Goal: Check status: Check status

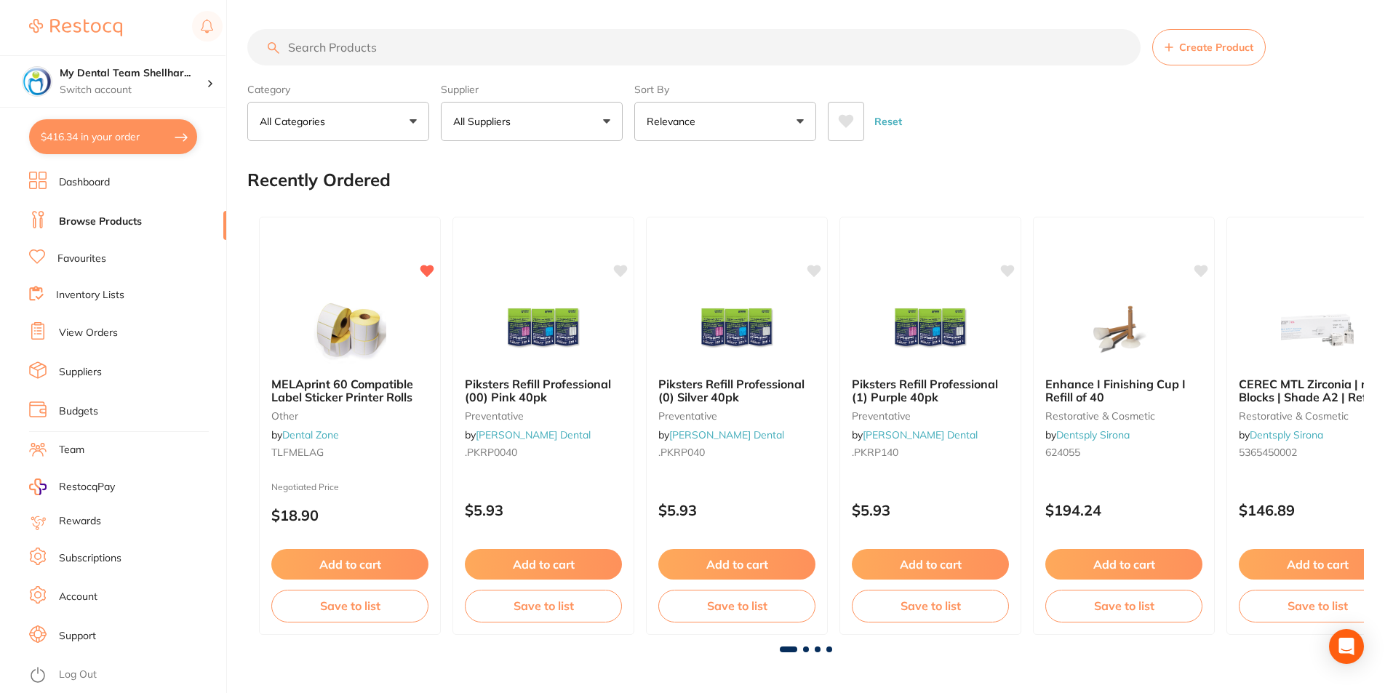
click at [80, 327] on link "View Orders" at bounding box center [88, 333] width 59 height 15
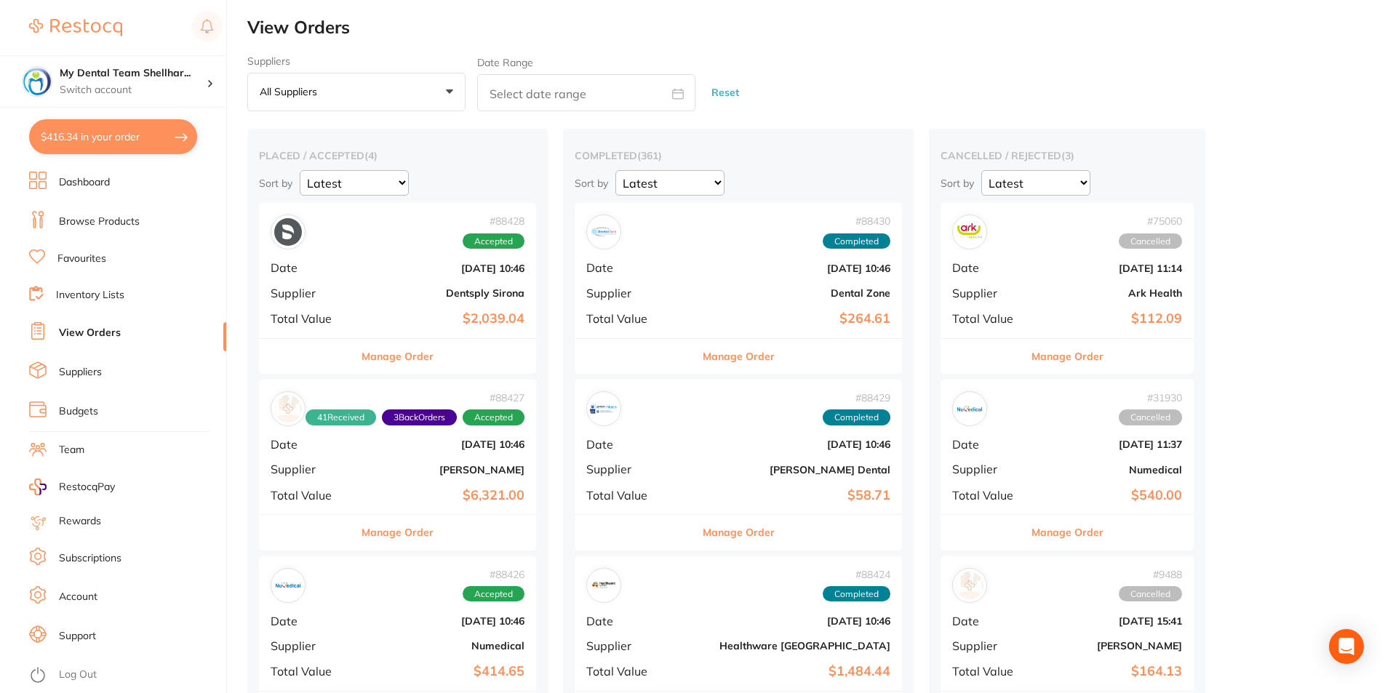
click at [439, 286] on div "# 88428 Accepted Date [DATE] 10:46 Supplier Dentsply Sirona Total Value $2,039.…" at bounding box center [397, 270] width 277 height 135
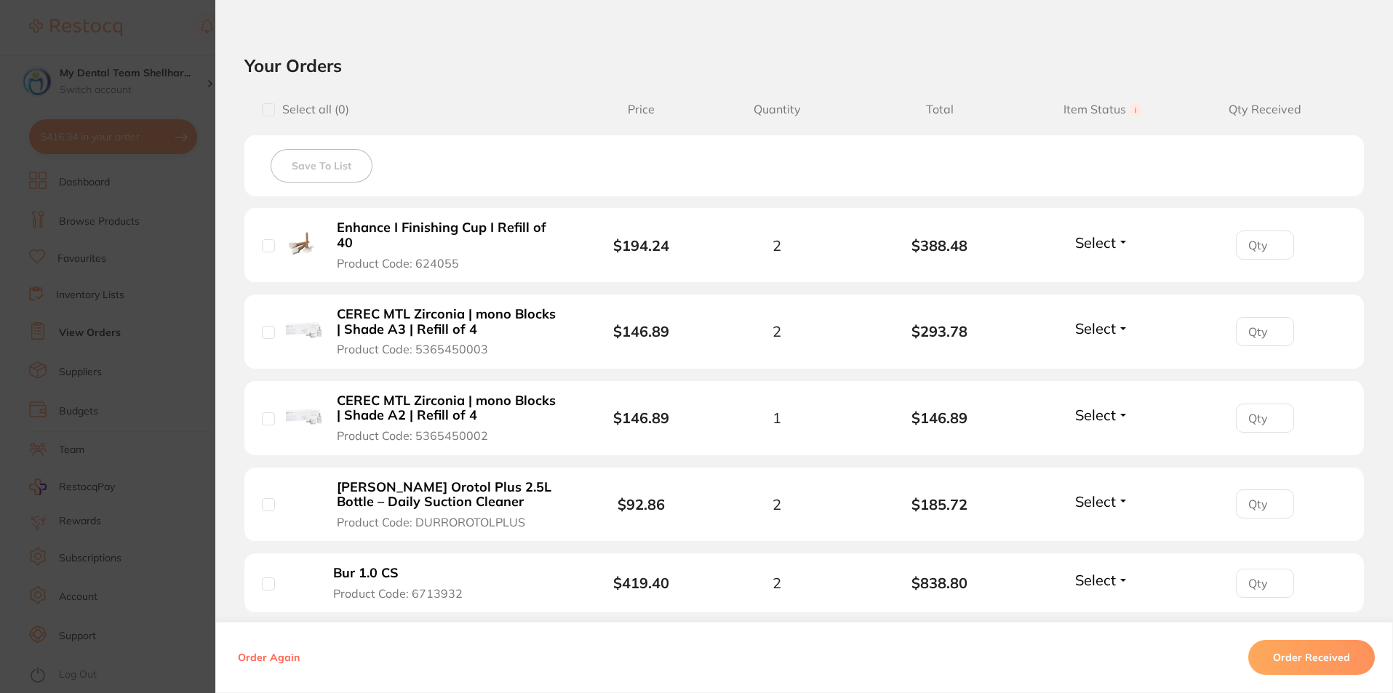
scroll to position [375, 0]
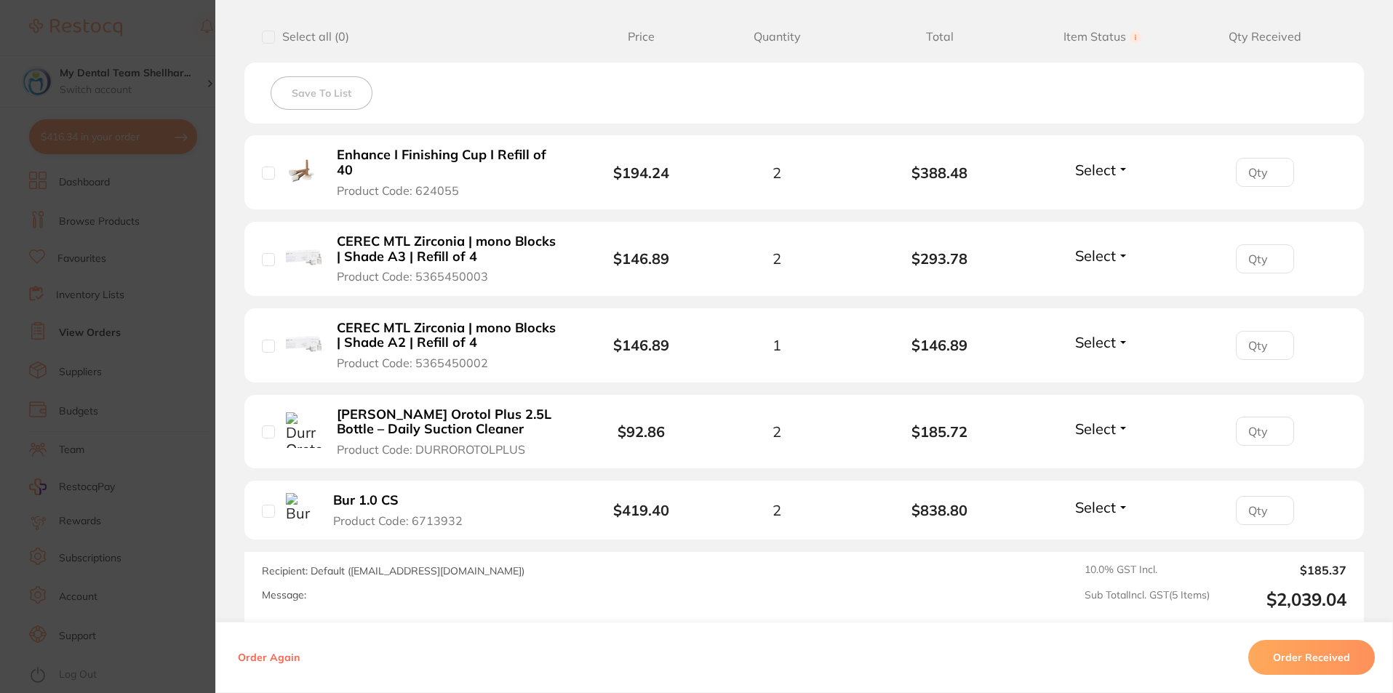
click at [1080, 172] on span "Select" at bounding box center [1095, 170] width 41 height 18
click at [1098, 197] on span "Received" at bounding box center [1102, 201] width 37 height 11
click at [1101, 254] on span "Select" at bounding box center [1095, 256] width 41 height 18
click at [1098, 285] on span "Received" at bounding box center [1102, 287] width 37 height 11
click at [1090, 343] on span "Select" at bounding box center [1095, 342] width 41 height 18
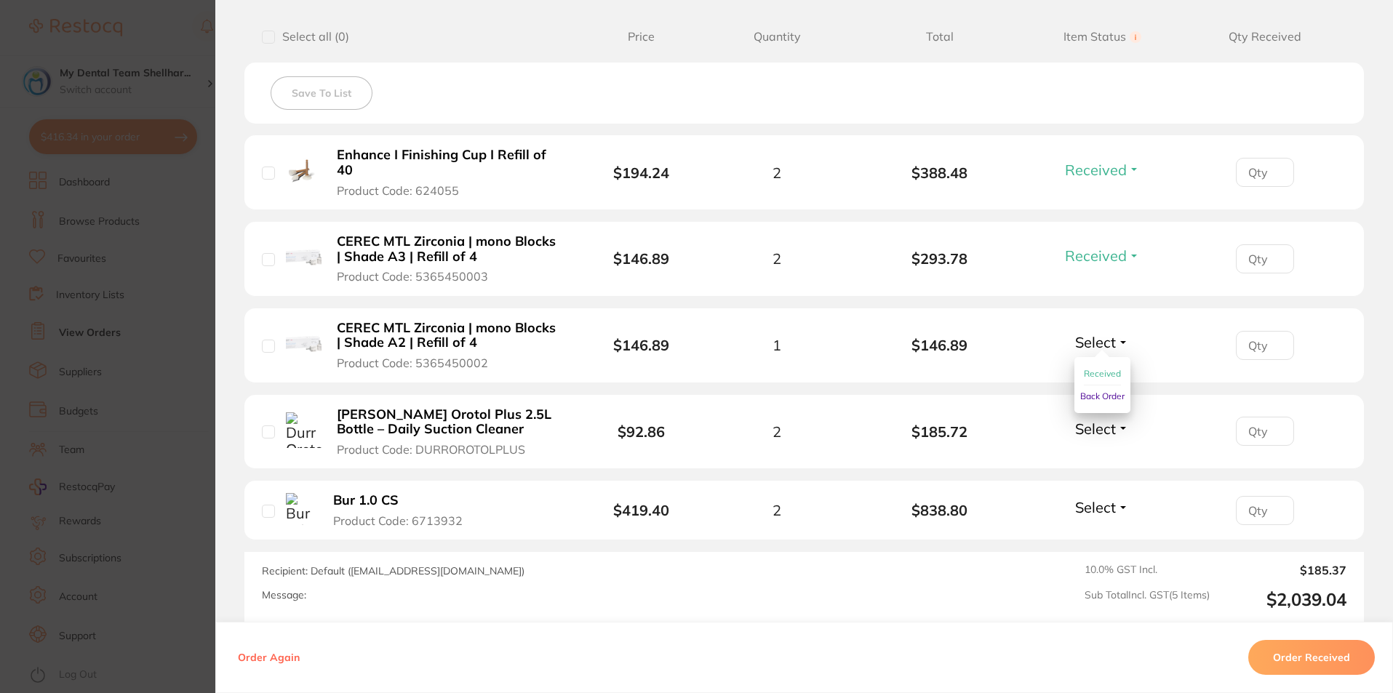
click at [1089, 373] on span "Received" at bounding box center [1102, 373] width 37 height 11
click at [1082, 434] on span "Select" at bounding box center [1095, 429] width 41 height 18
click at [1080, 456] on ul "Received Back Order" at bounding box center [1102, 472] width 56 height 56
click at [1080, 458] on ul "Received Back Order" at bounding box center [1102, 472] width 56 height 56
click at [1093, 462] on span "Received" at bounding box center [1102, 460] width 37 height 11
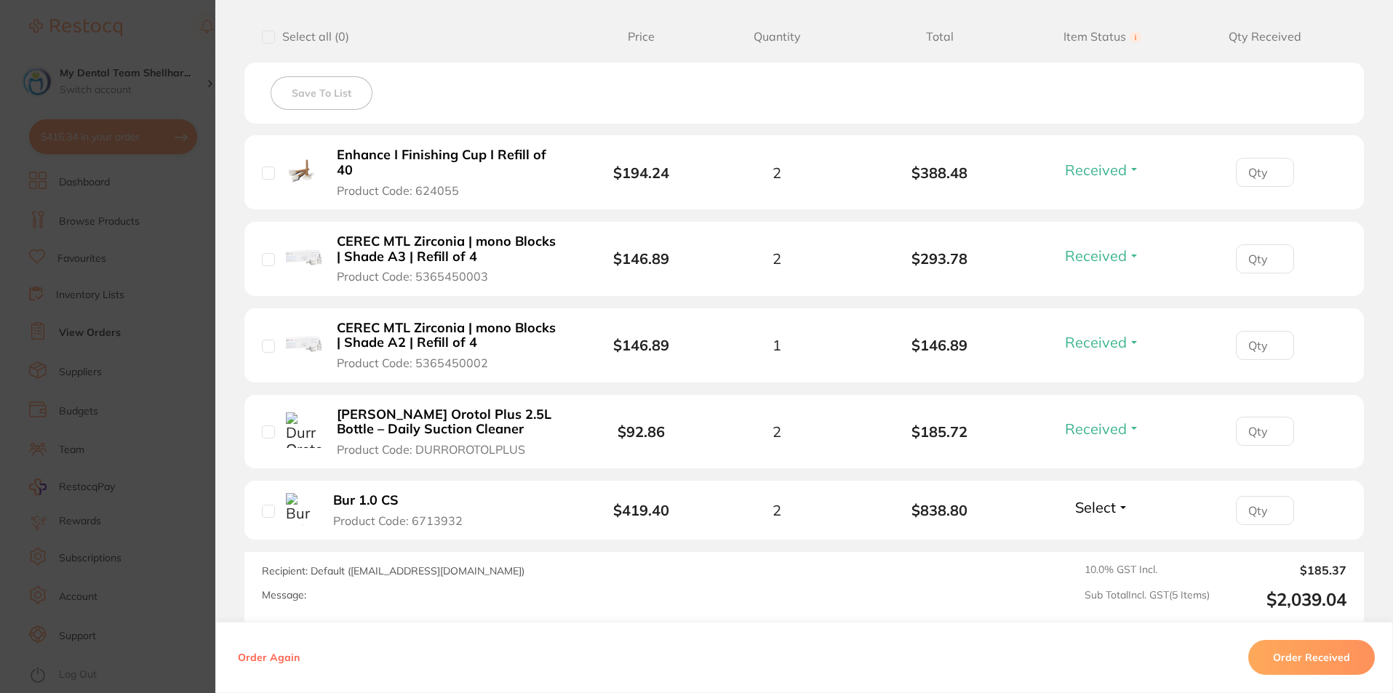
click at [1107, 503] on span "Select" at bounding box center [1095, 507] width 41 height 18
click at [1107, 535] on span "Received" at bounding box center [1102, 538] width 37 height 11
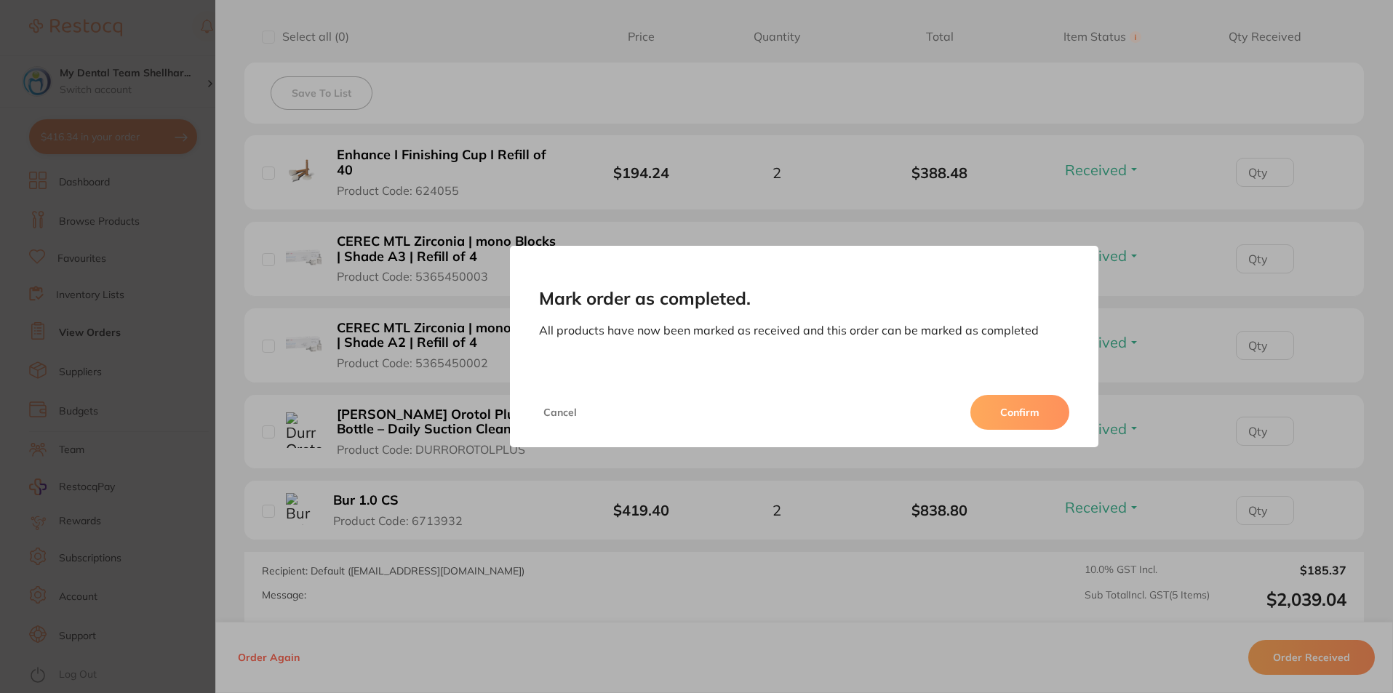
click at [1052, 413] on button "Confirm" at bounding box center [1019, 412] width 99 height 35
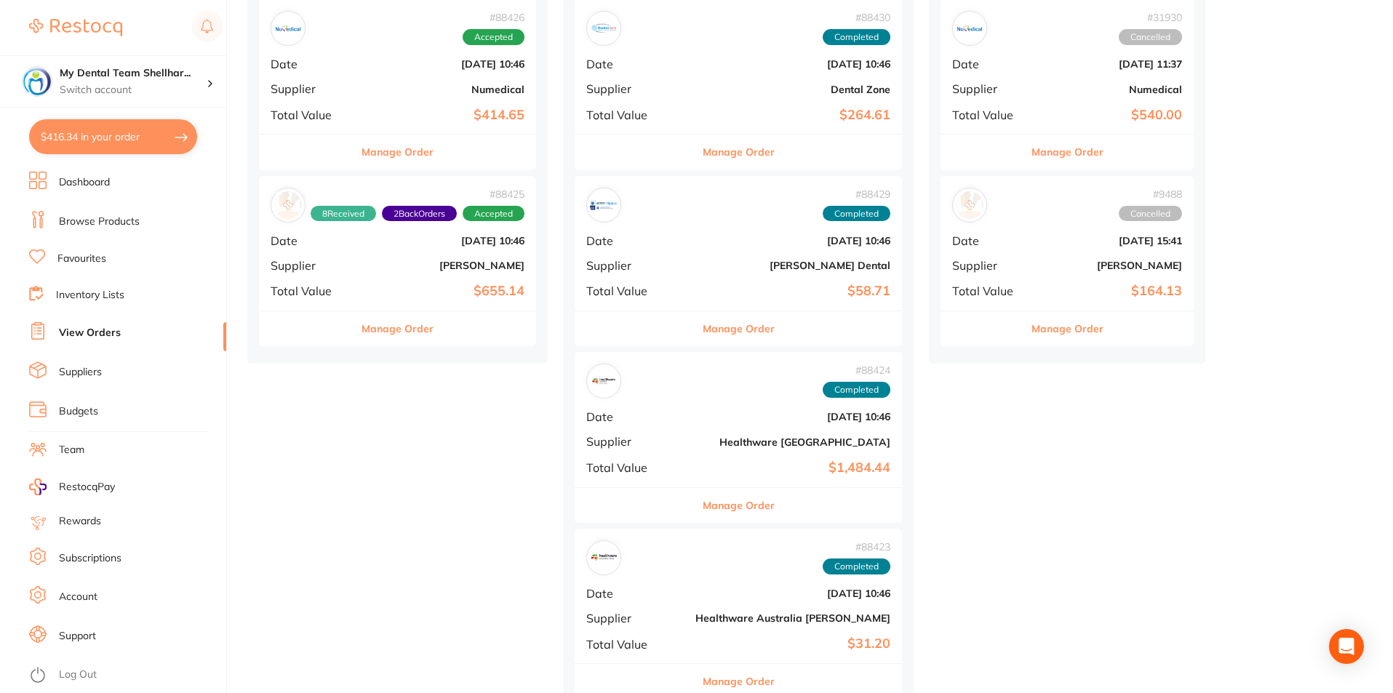
scroll to position [218, 0]
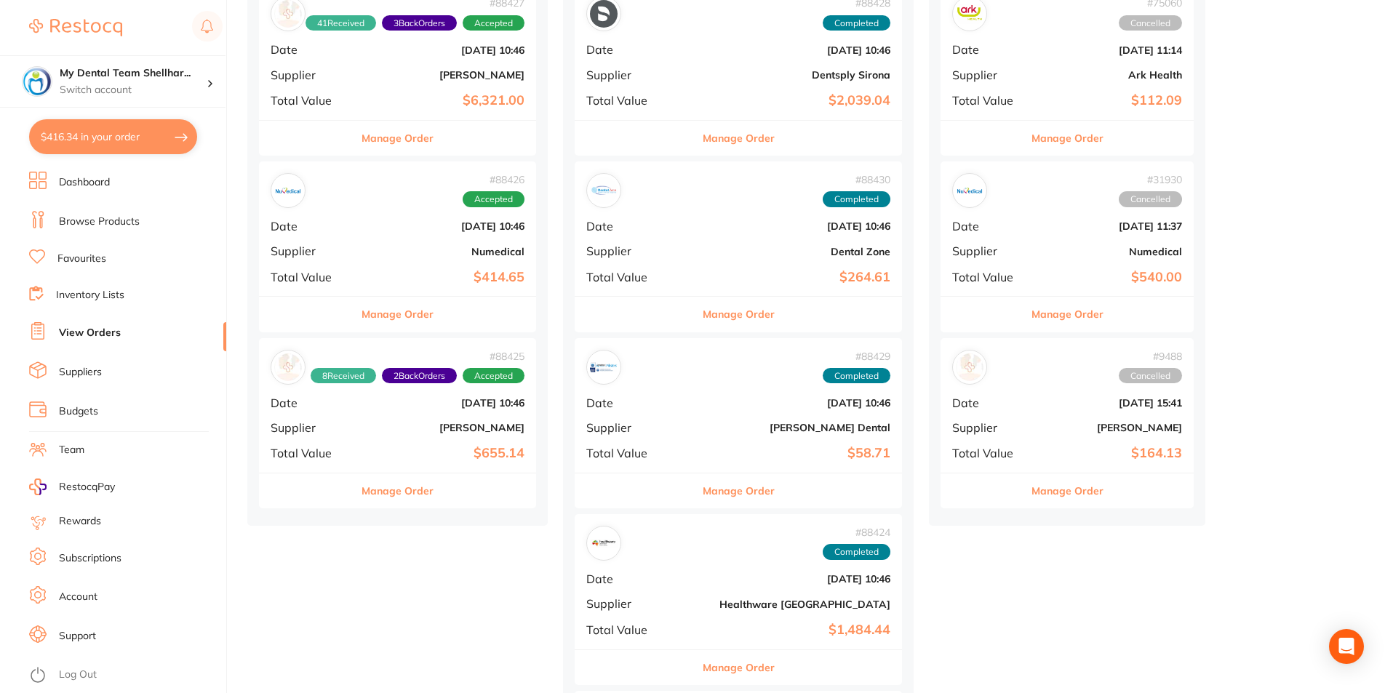
click at [462, 235] on div "# 88426 Accepted Date [DATE] 10:46 Supplier Numedical Total Value $414.65" at bounding box center [397, 228] width 277 height 135
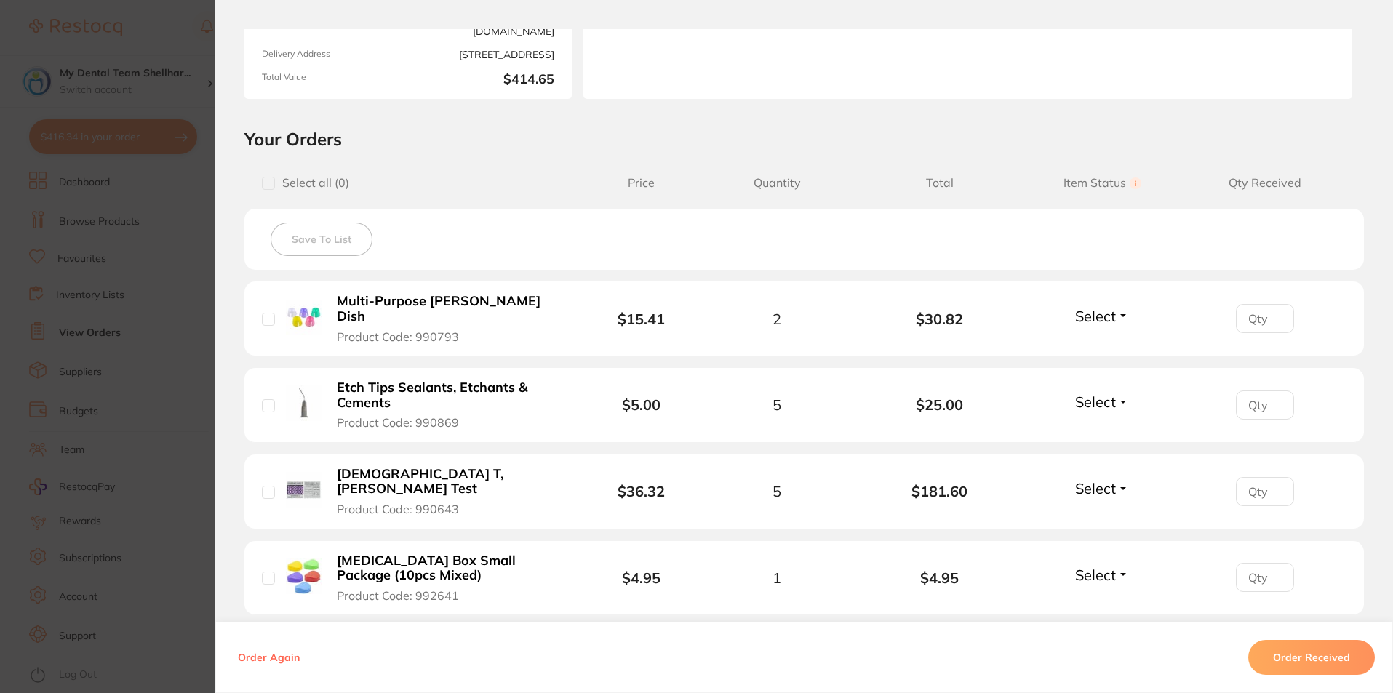
scroll to position [364, 0]
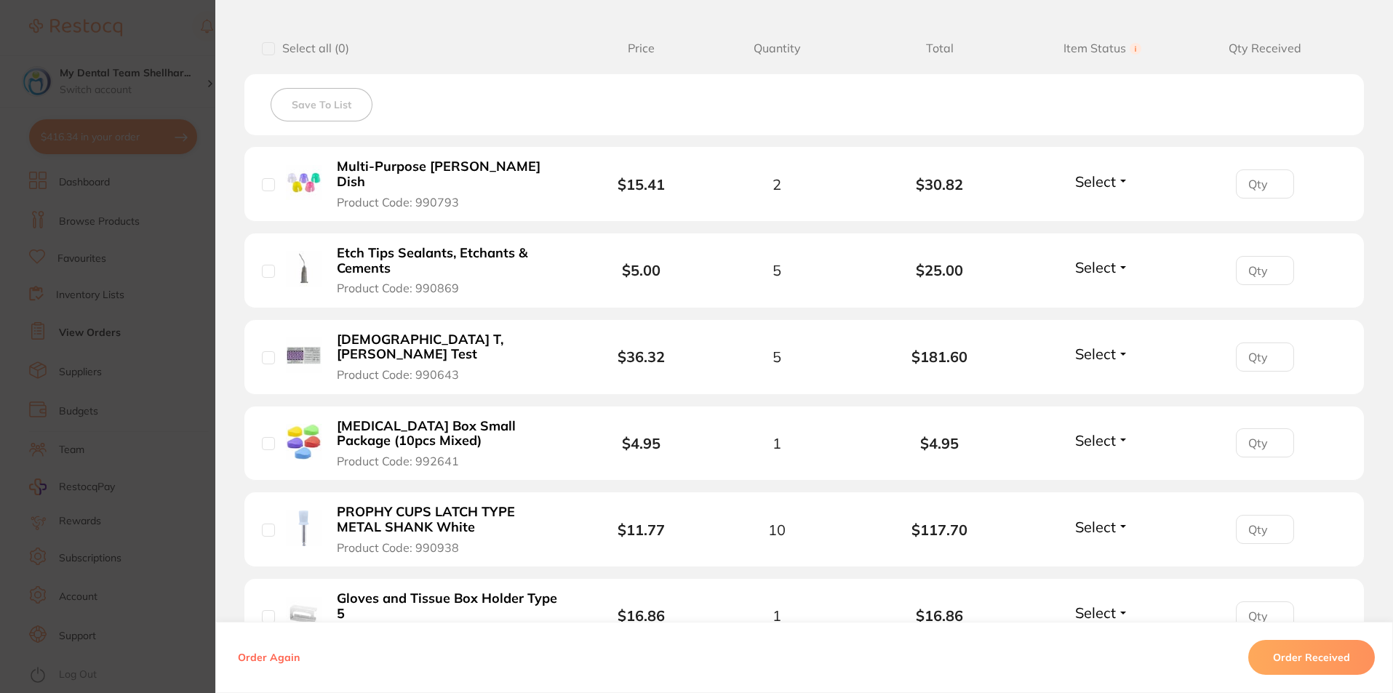
click at [1107, 179] on span "Select" at bounding box center [1095, 181] width 41 height 18
click at [1098, 207] on span "Received" at bounding box center [1102, 212] width 37 height 11
click at [1096, 258] on span "Select" at bounding box center [1095, 267] width 41 height 18
click at [1095, 293] on span "Received" at bounding box center [1102, 298] width 37 height 11
click at [1096, 345] on span "Select" at bounding box center [1095, 354] width 41 height 18
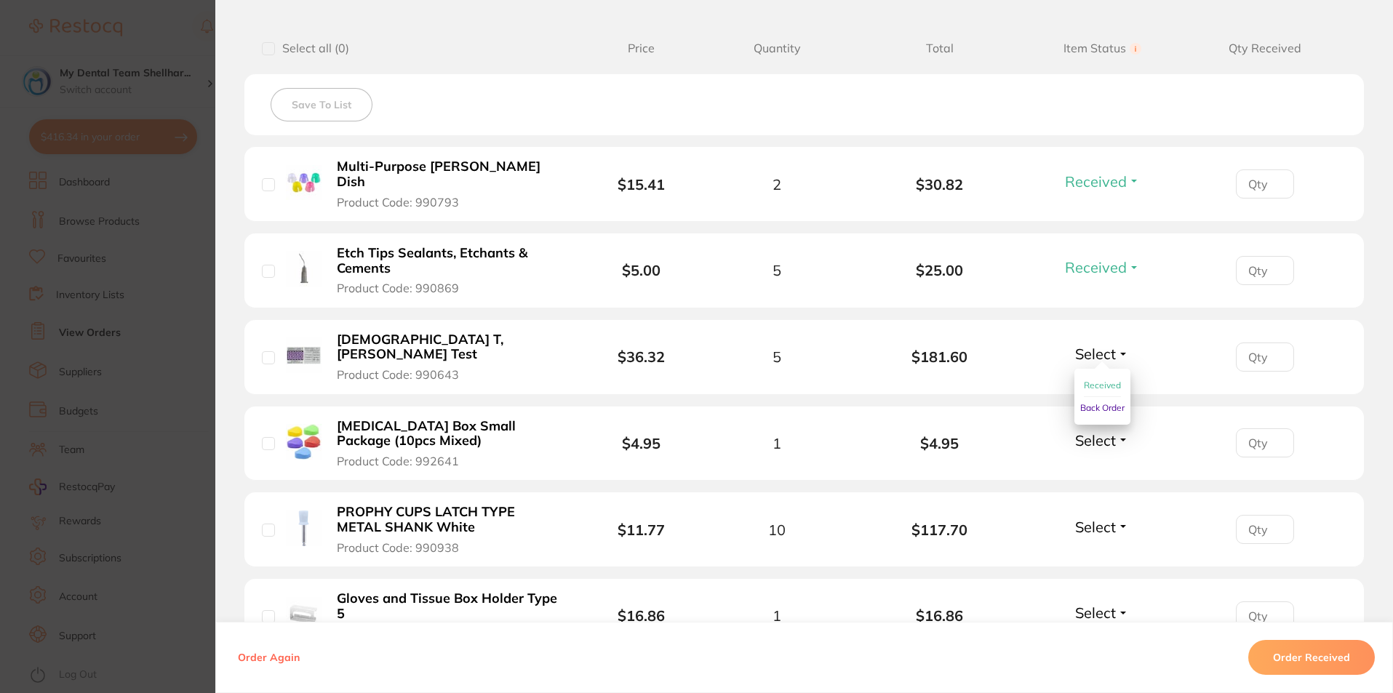
click at [1098, 380] on span "Received" at bounding box center [1102, 385] width 37 height 11
click at [1093, 431] on div "Select Received Back Order" at bounding box center [1102, 443] width 63 height 24
click at [1104, 431] on span "Select" at bounding box center [1095, 440] width 41 height 18
click at [1096, 466] on span "Received" at bounding box center [1102, 471] width 37 height 11
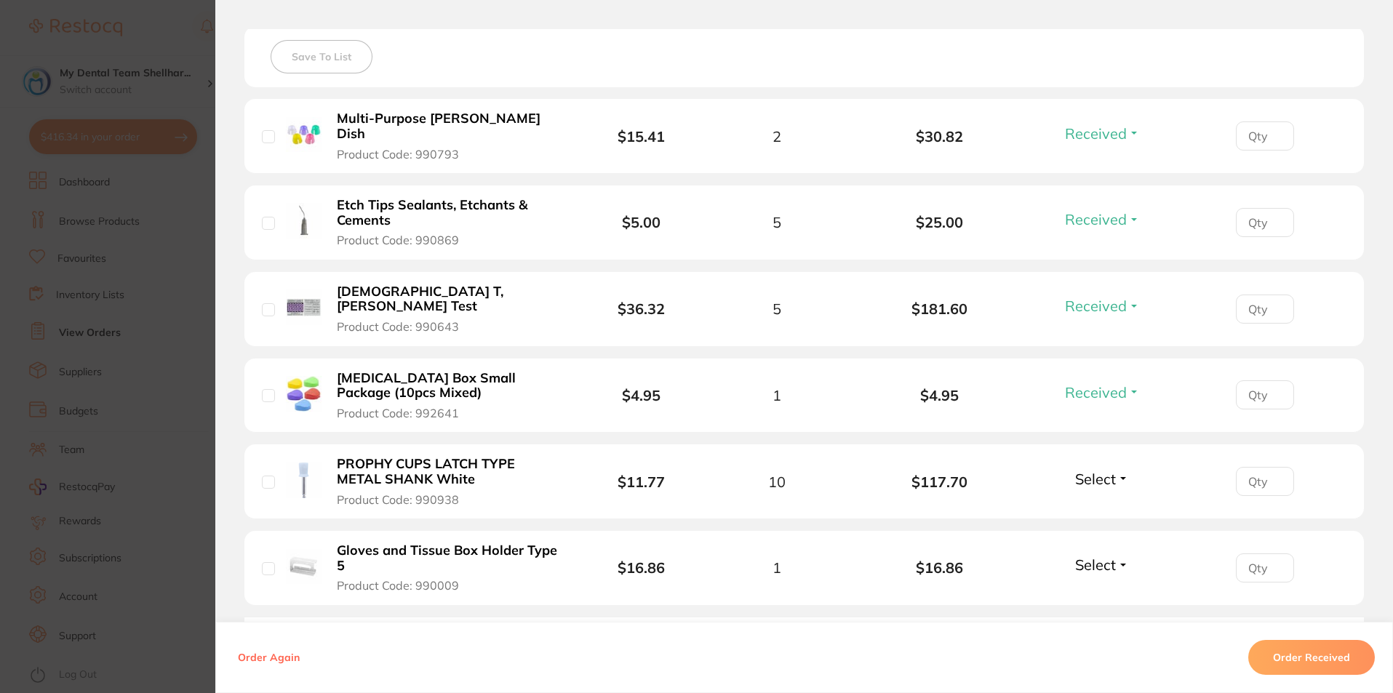
scroll to position [436, 0]
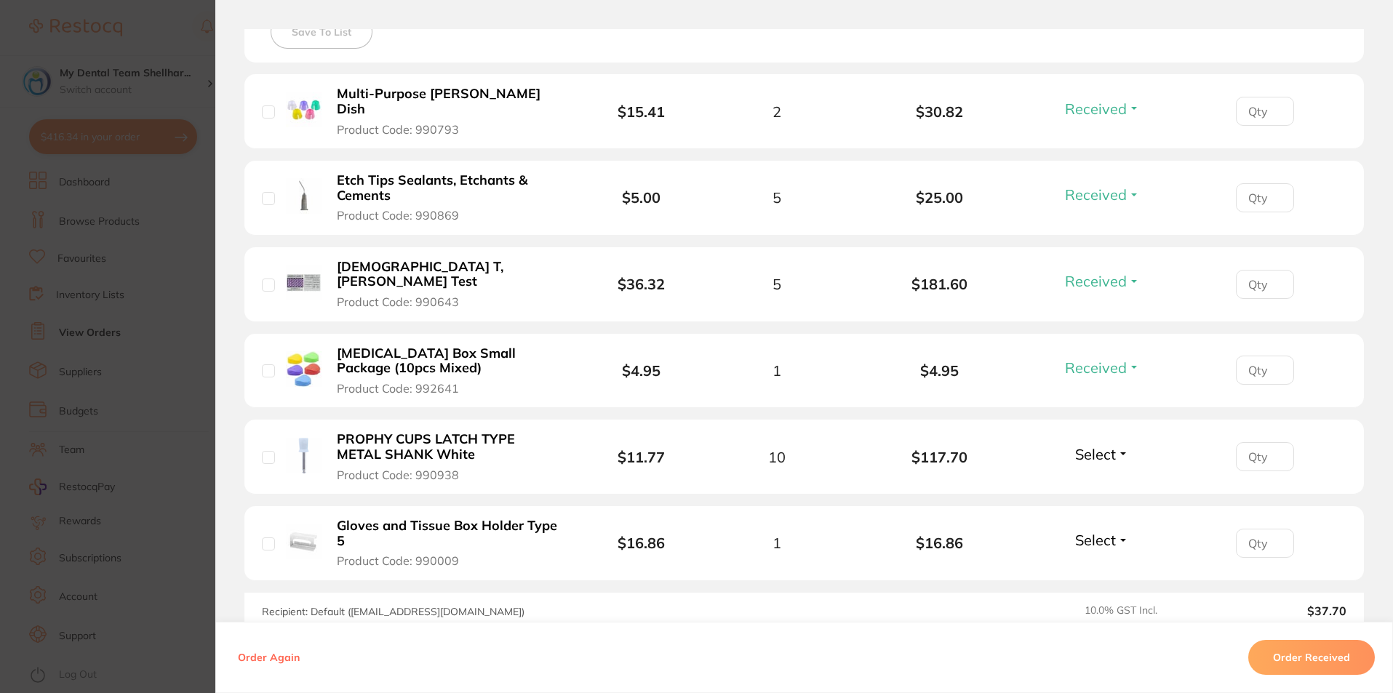
click at [1096, 445] on span "Select" at bounding box center [1095, 454] width 41 height 18
click at [1092, 480] on span "Received" at bounding box center [1102, 485] width 37 height 11
click at [1088, 531] on span "Select" at bounding box center [1095, 540] width 41 height 18
click at [1086, 566] on span "Received" at bounding box center [1102, 571] width 37 height 11
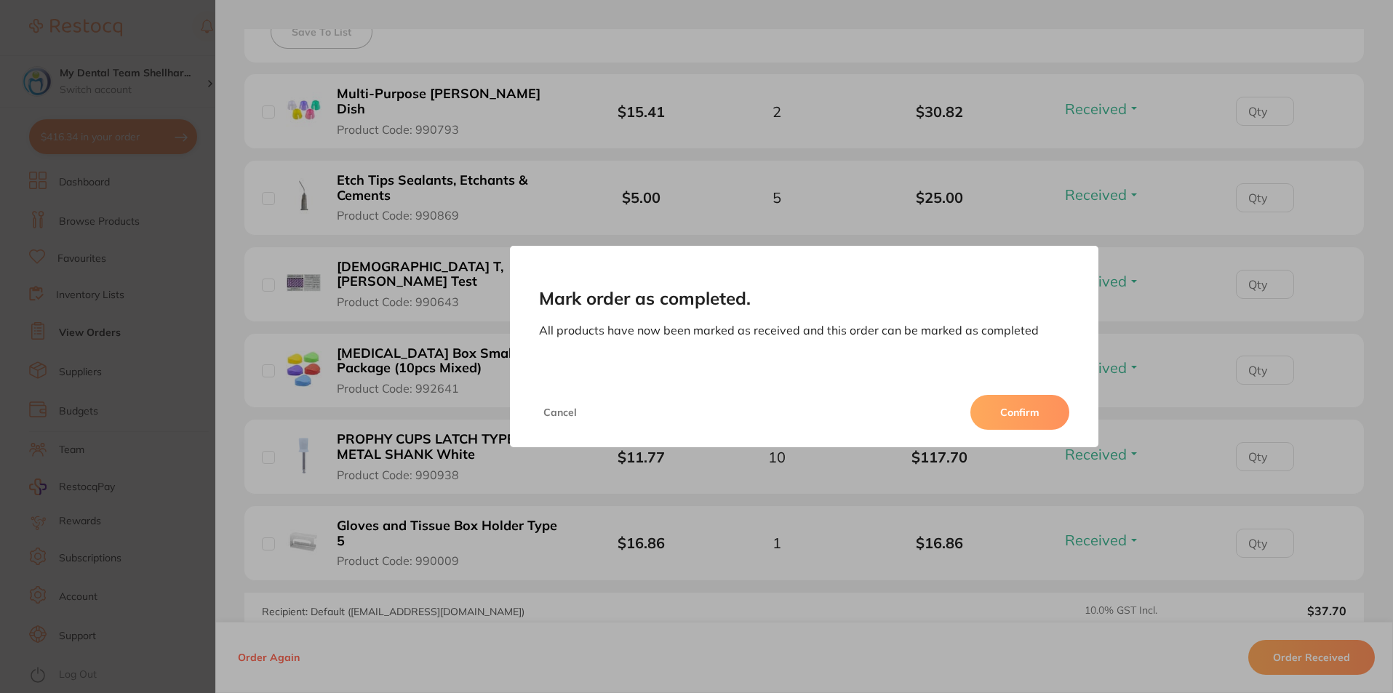
click at [1047, 421] on button "Confirm" at bounding box center [1019, 412] width 99 height 35
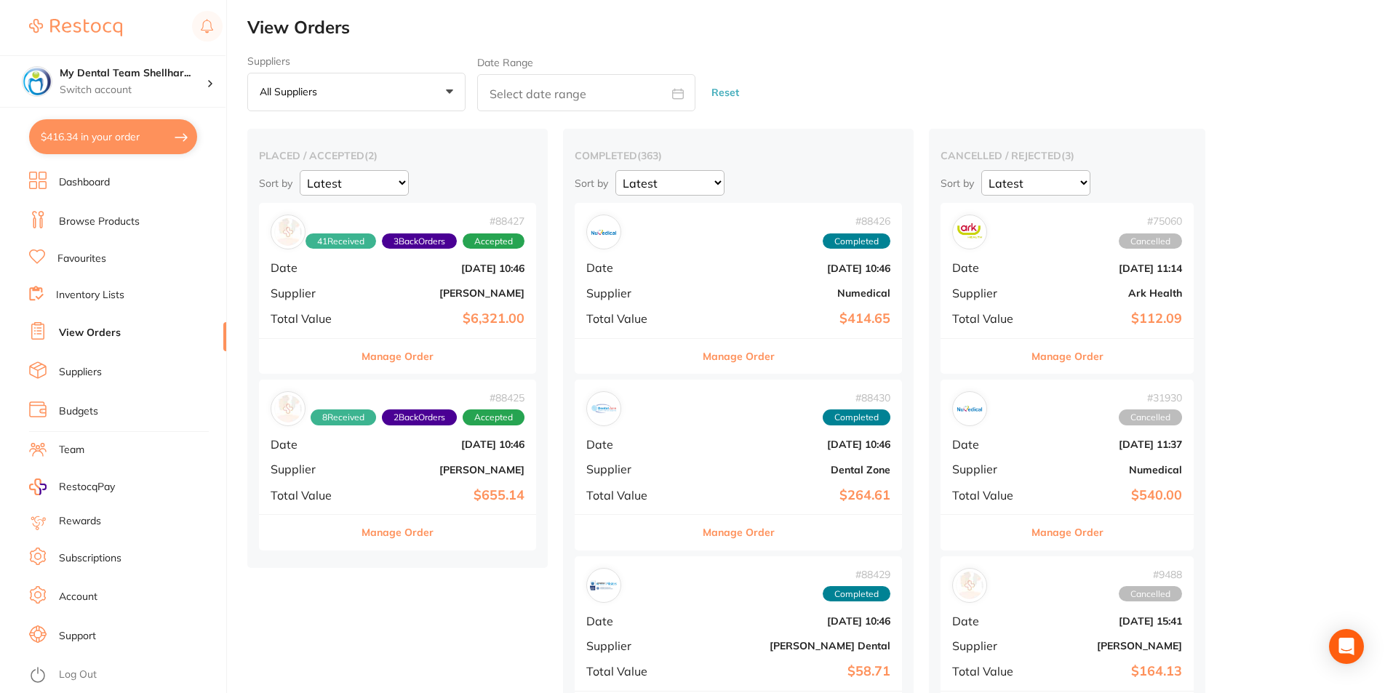
click at [478, 460] on div "# 88425 8 Received 2 Back Orders Accepted Date [DATE] 10:46 Supplier [PERSON_NA…" at bounding box center [397, 447] width 277 height 135
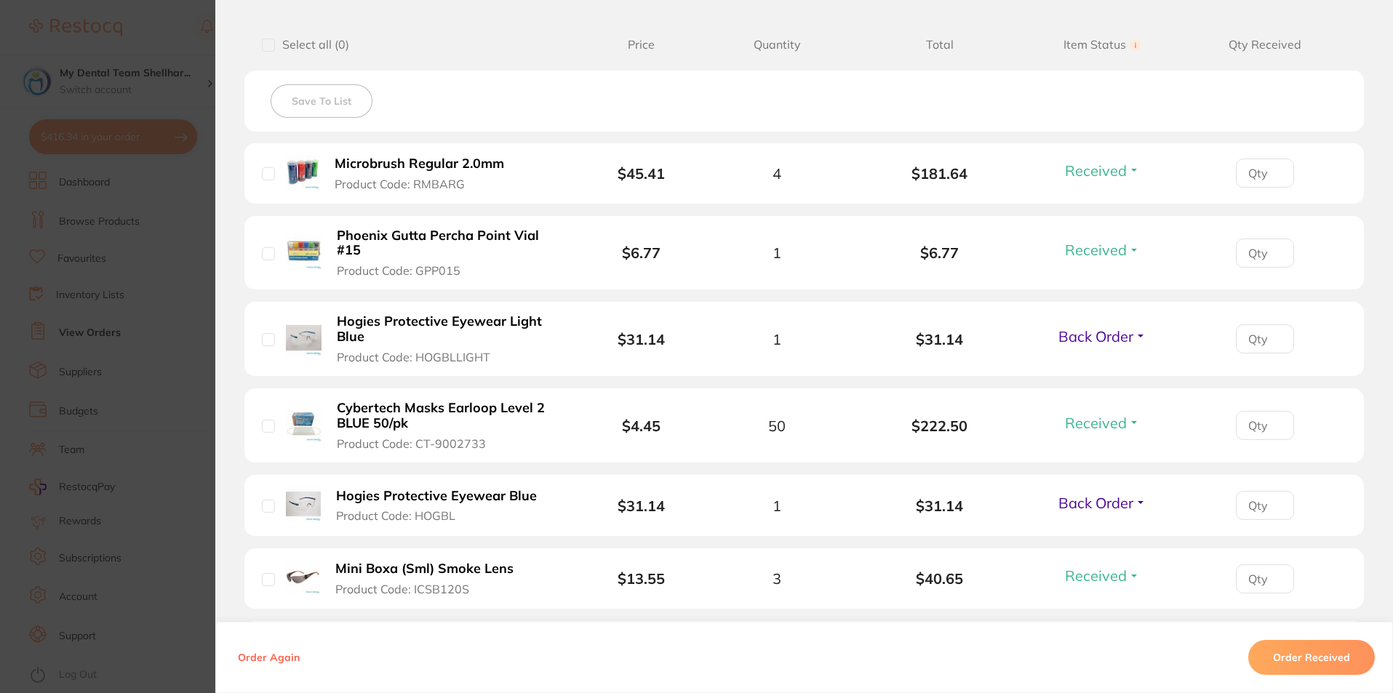
scroll to position [364, 0]
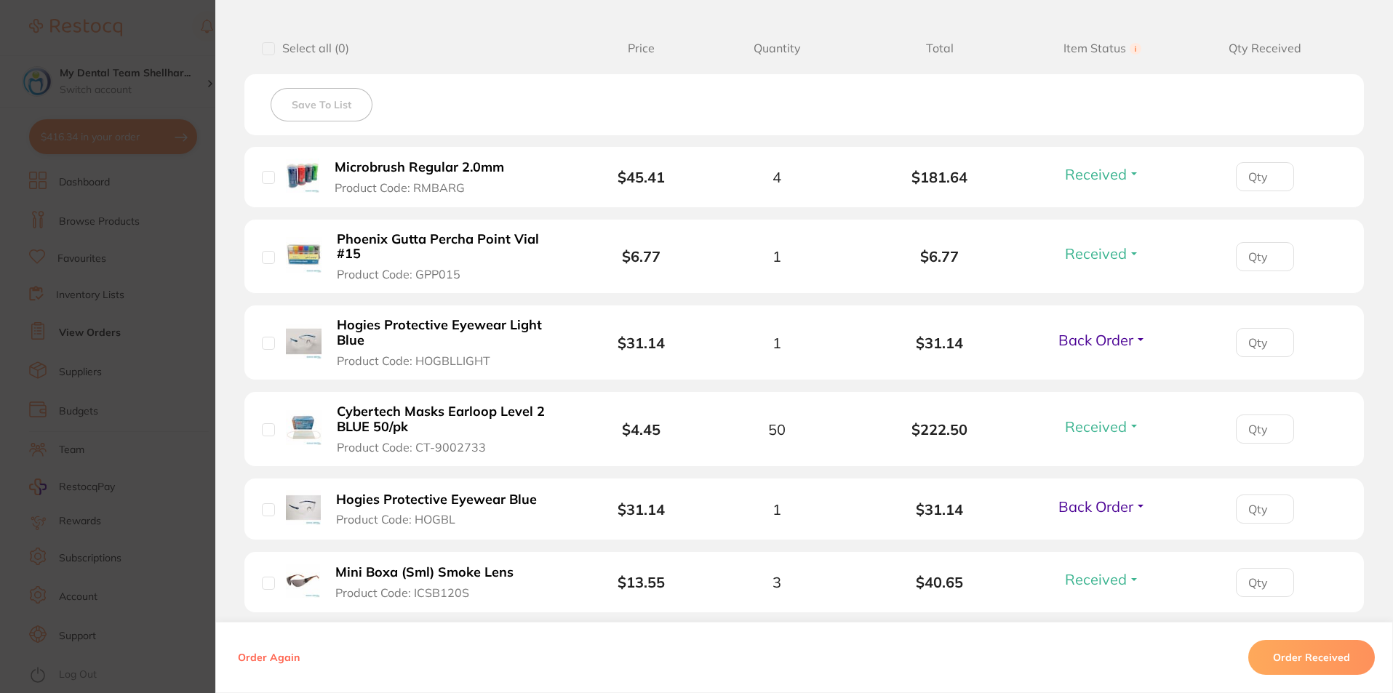
click at [187, 344] on section "Order ID: Restocq- 88425 Order Information 8 Received 2 Back Orders Accepted Or…" at bounding box center [696, 346] width 1393 height 693
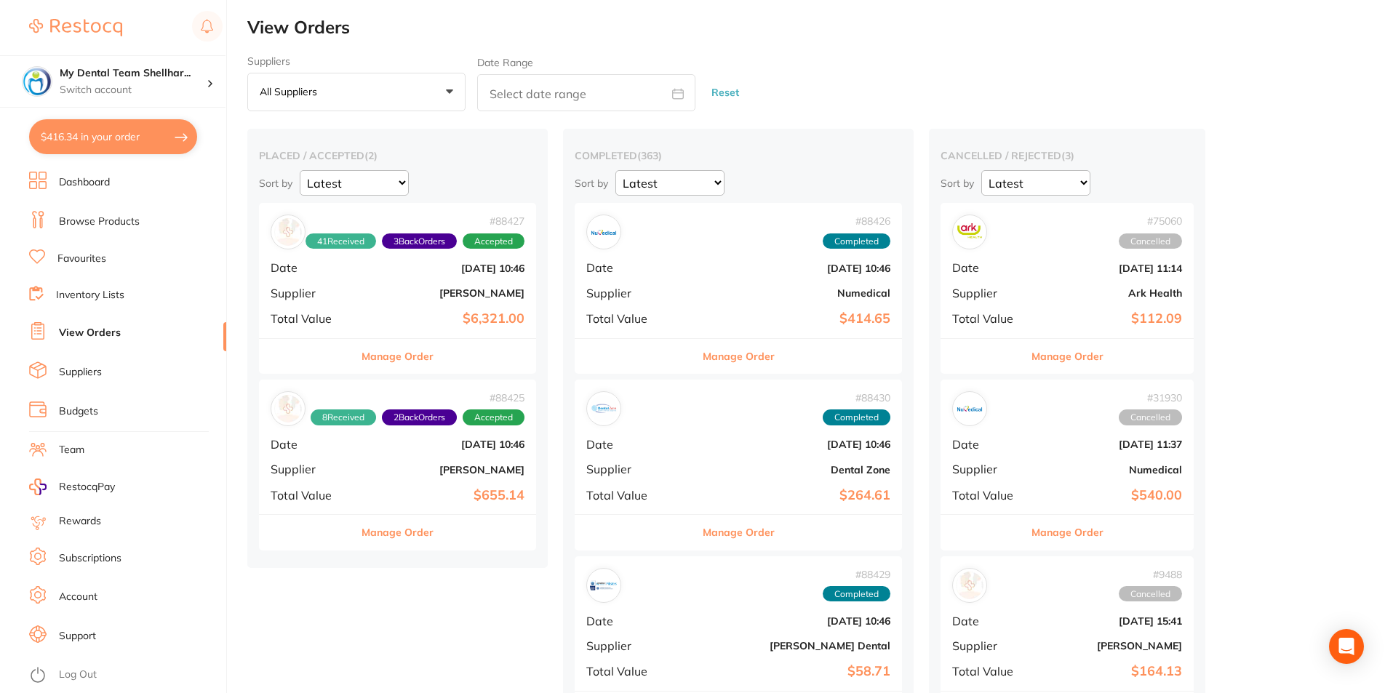
click at [423, 300] on div "# 88427 41 Received 3 Back Orders Accepted Date [DATE] 10:46 Supplier [PERSON_N…" at bounding box center [397, 270] width 277 height 135
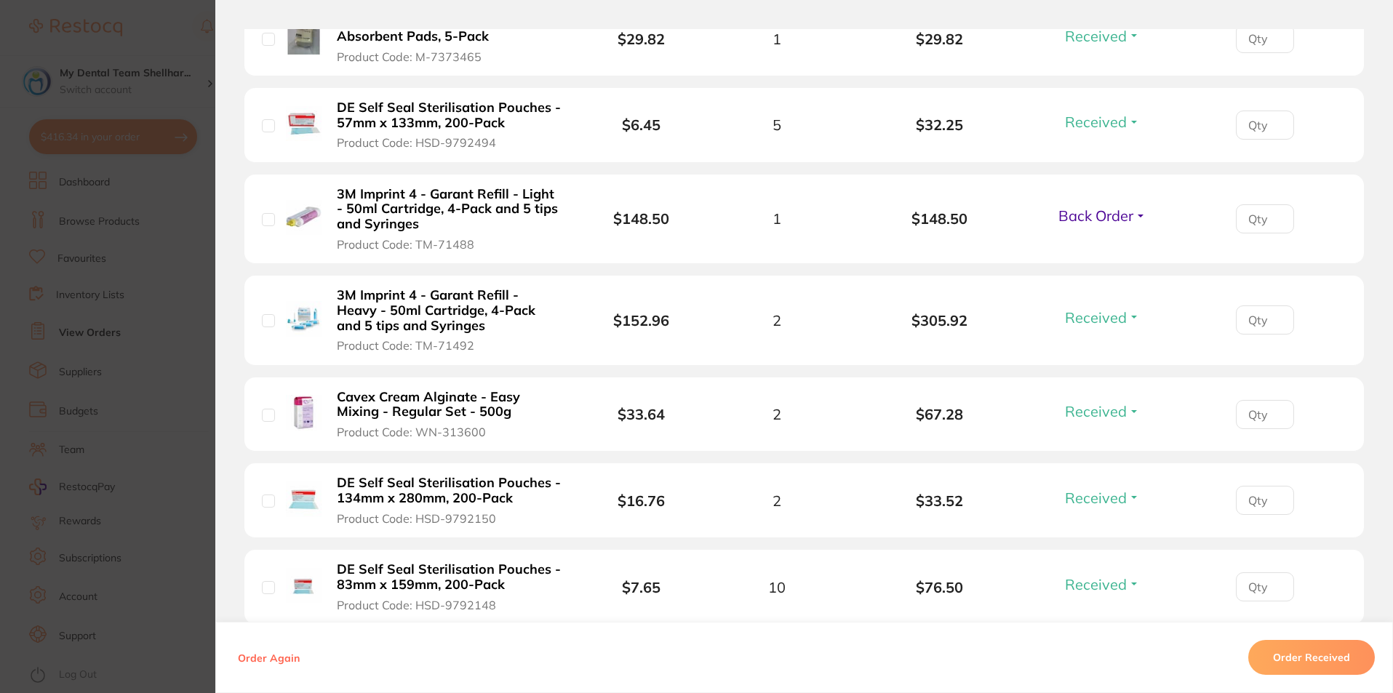
scroll to position [2546, 0]
click at [1074, 206] on span "Back Order" at bounding box center [1095, 215] width 75 height 18
click at [1084, 241] on span "Received" at bounding box center [1102, 246] width 37 height 11
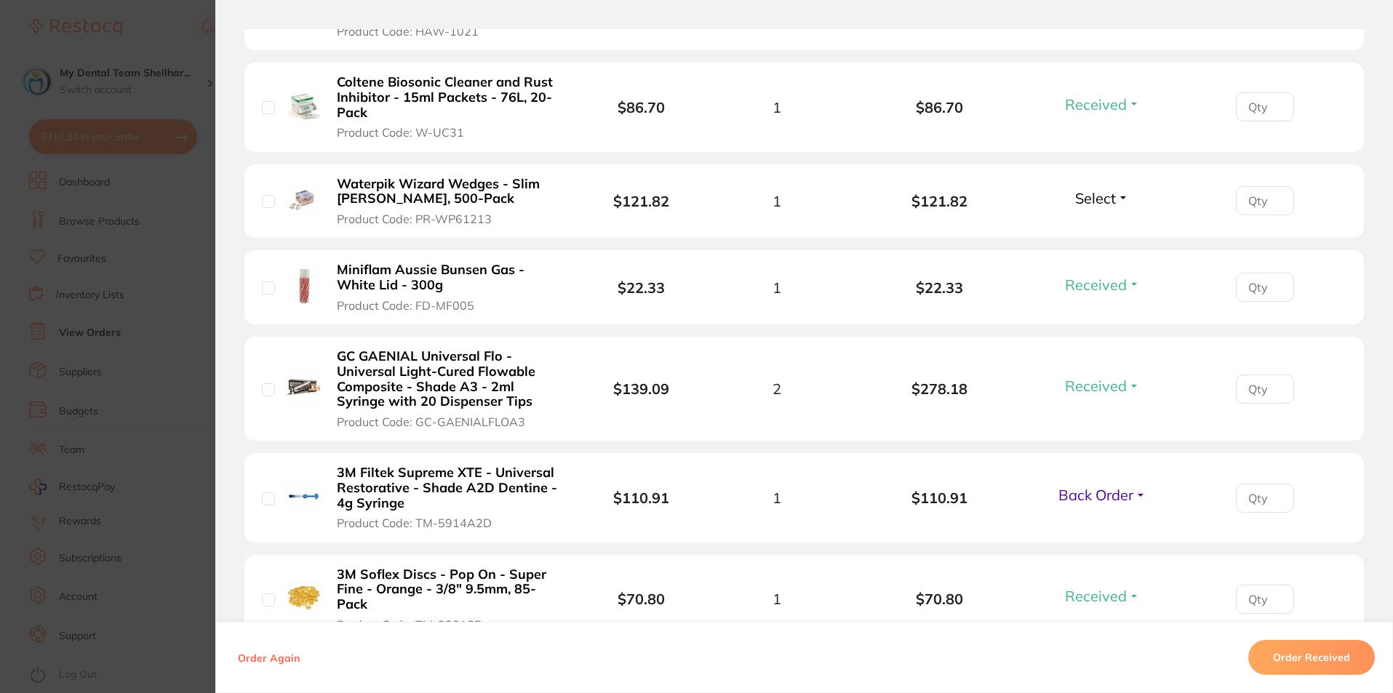
scroll to position [3868, 0]
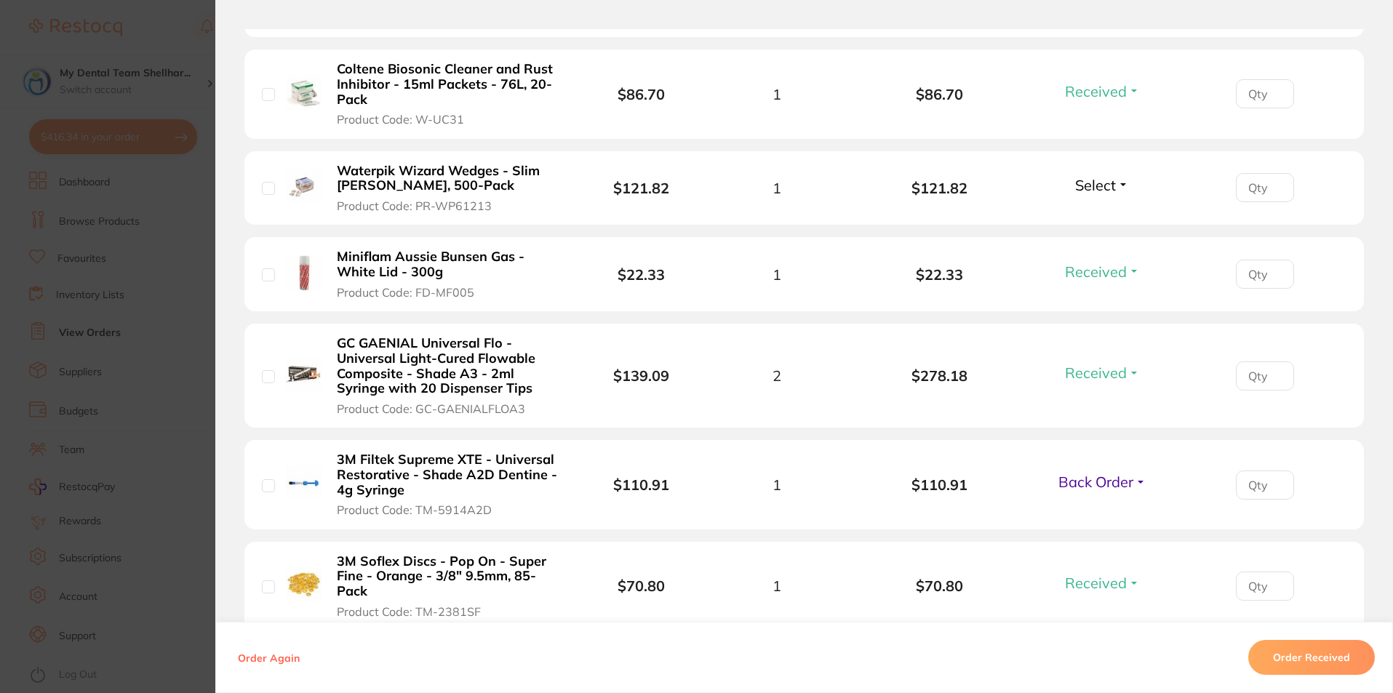
click at [165, 319] on section "Order ID: Restocq- 88427 Order Information 42 Received 2 Back Orders Accepted O…" at bounding box center [696, 346] width 1393 height 693
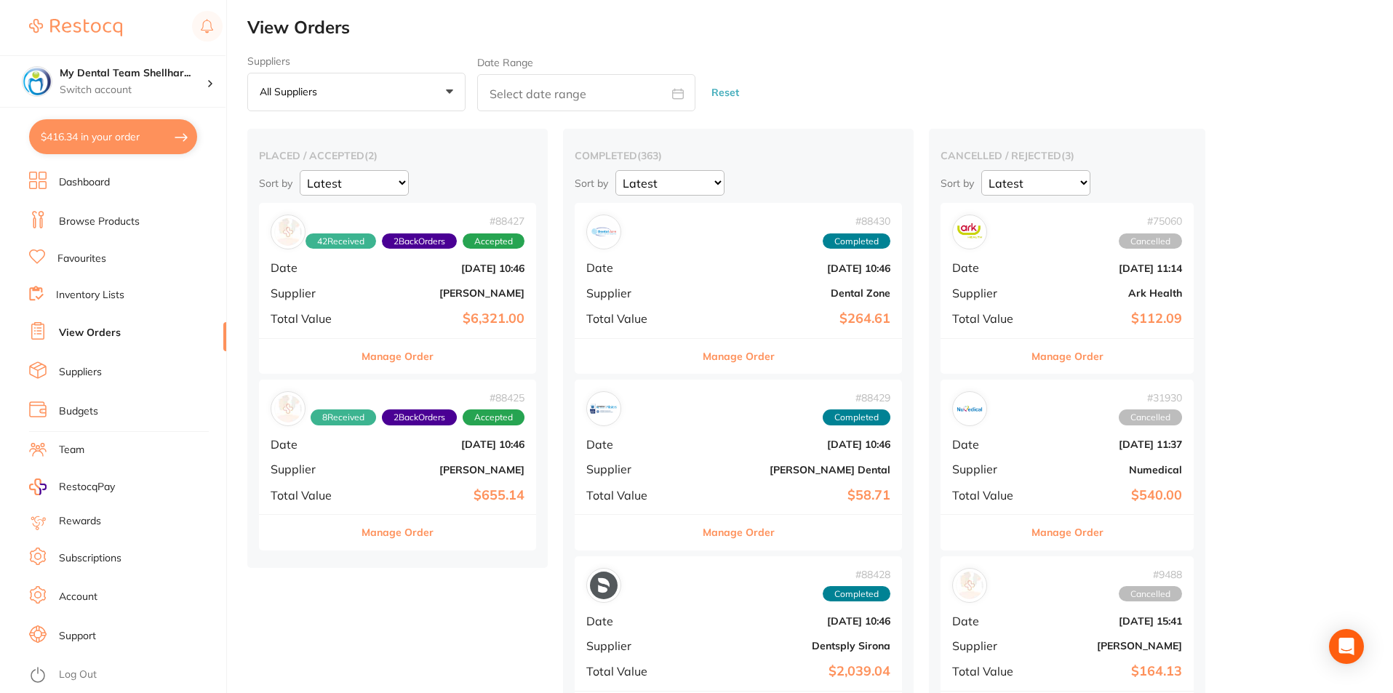
click at [472, 303] on div "# 88427 42 Received 2 Back Orders Accepted Date [DATE] 10:46 Supplier [PERSON_N…" at bounding box center [397, 270] width 277 height 135
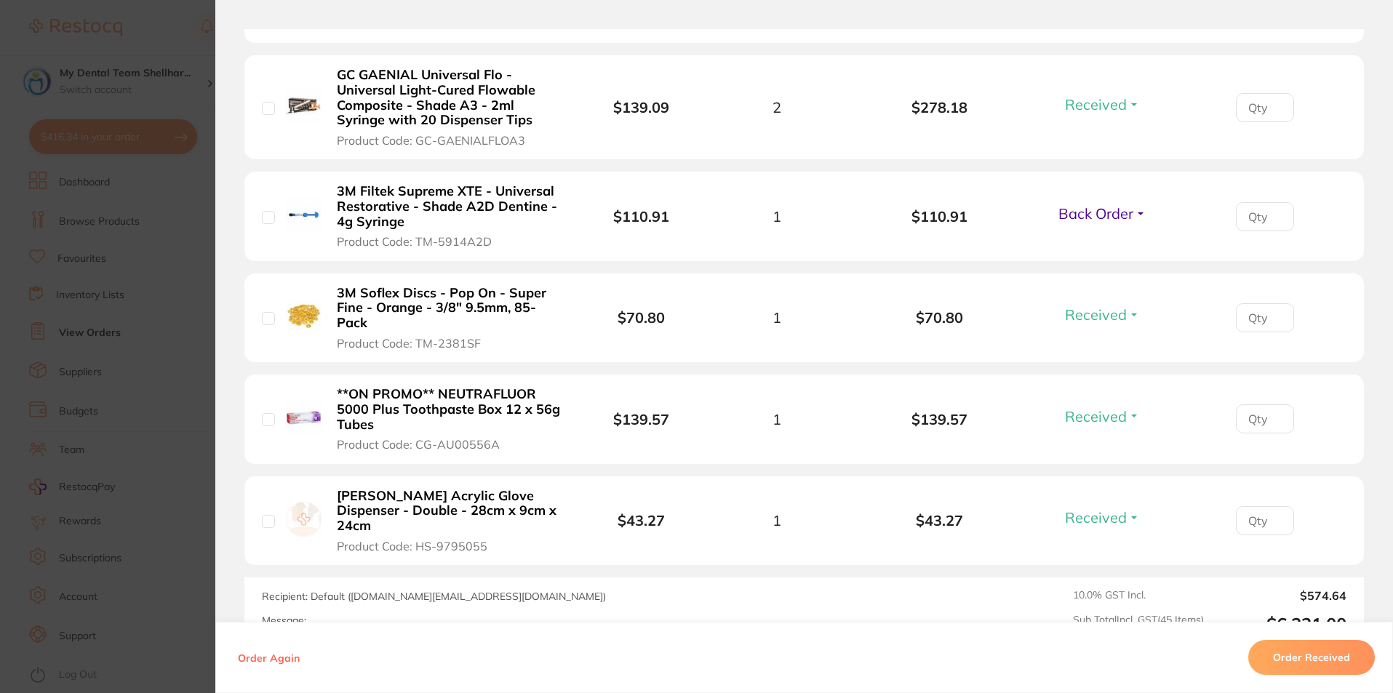
scroll to position [4219, 0]
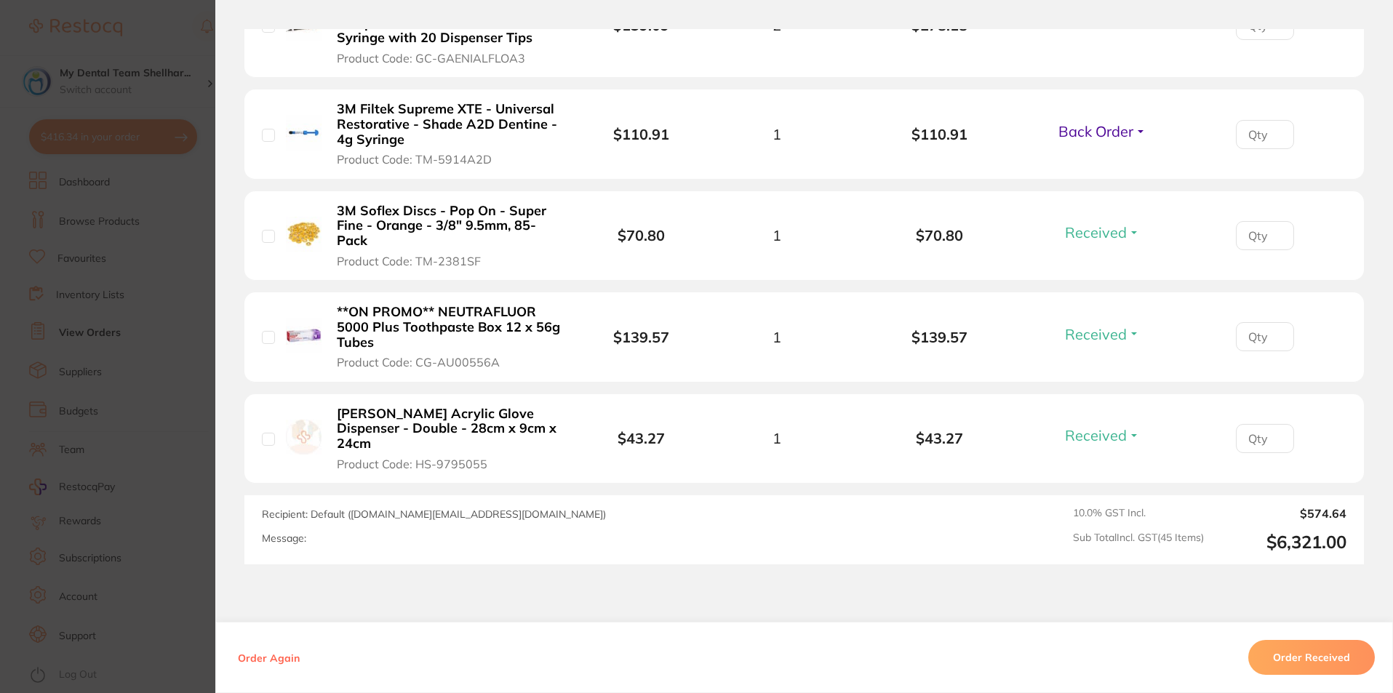
click at [180, 285] on section "Order ID: Restocq- 88427 Order Information 42 Received 2 Back Orders Accepted O…" at bounding box center [696, 346] width 1393 height 693
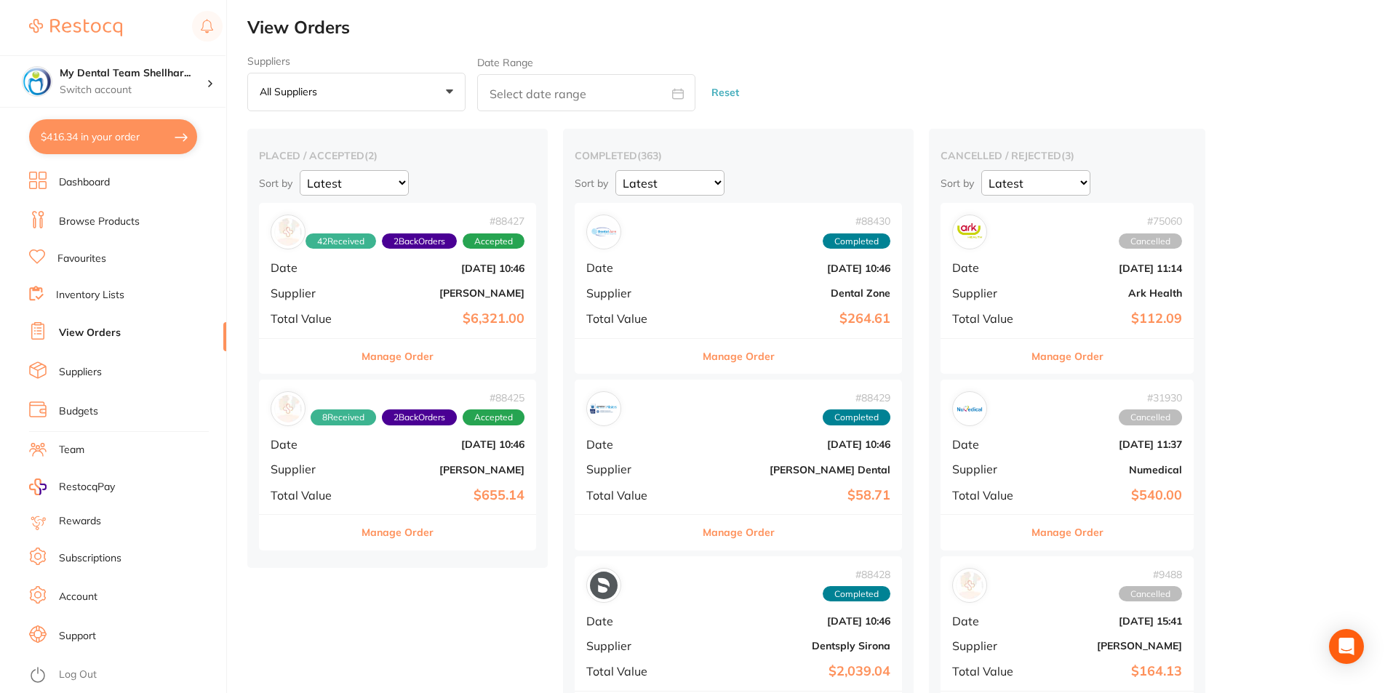
click at [483, 468] on b "[PERSON_NAME]" at bounding box center [443, 470] width 161 height 12
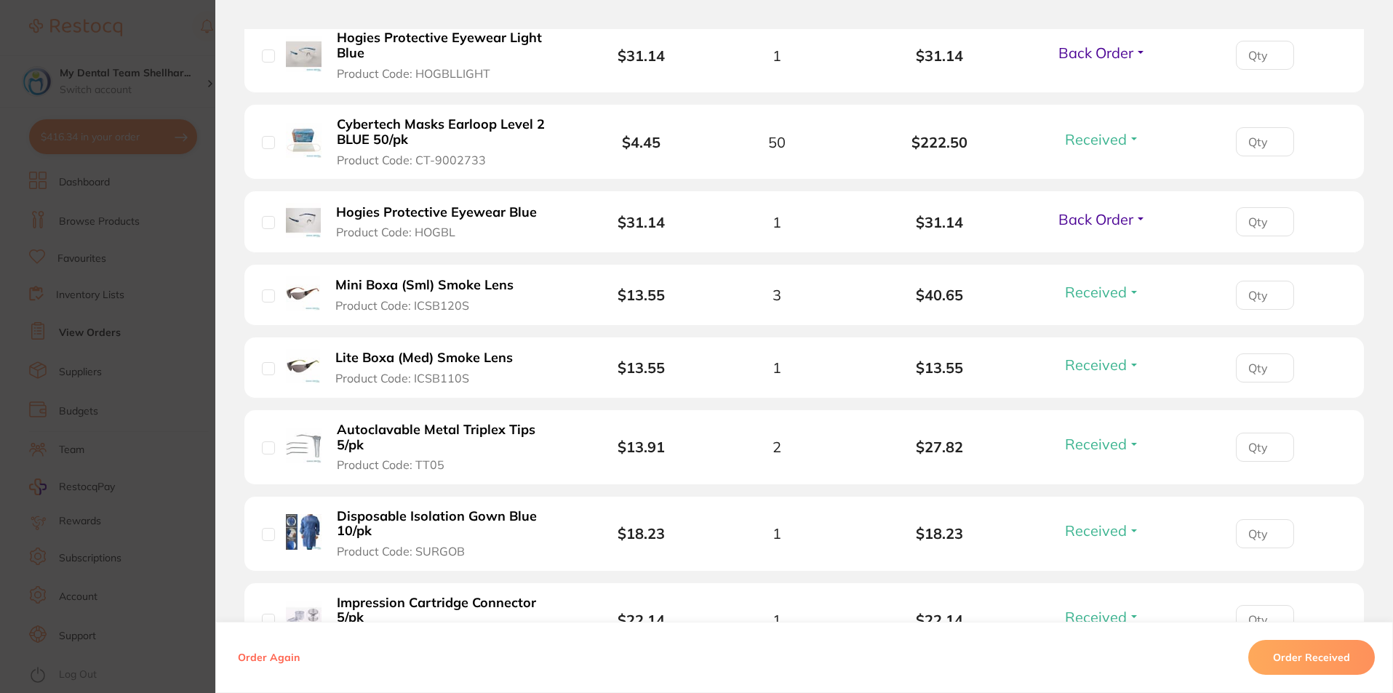
scroll to position [655, 0]
